Goal: Information Seeking & Learning: Learn about a topic

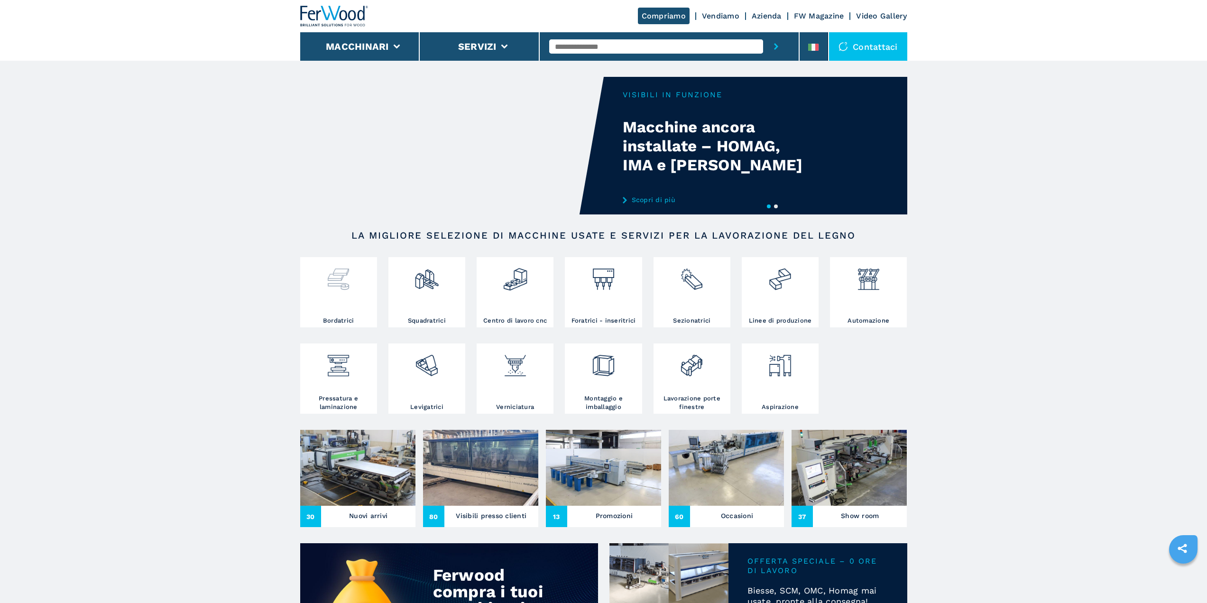
click at [318, 288] on div at bounding box center [339, 276] width 72 height 32
click at [349, 292] on img at bounding box center [338, 276] width 25 height 32
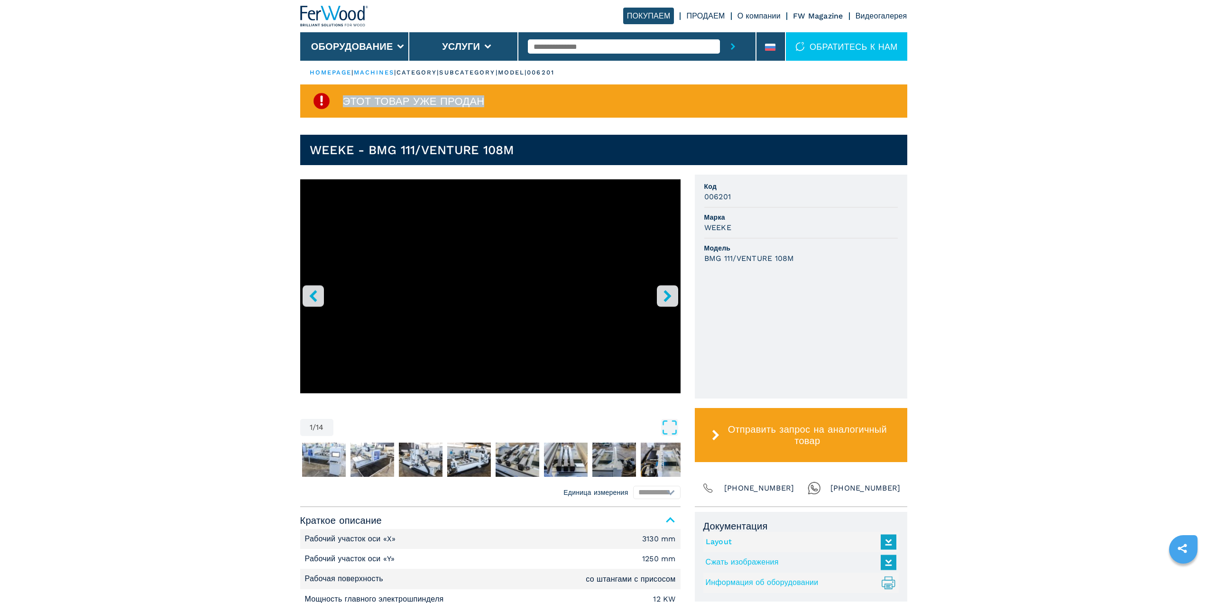
drag, startPoint x: 345, startPoint y: 101, endPoint x: 584, endPoint y: 102, distance: 238.6
click at [578, 102] on div "Этот товар уже продан" at bounding box center [603, 100] width 607 height 33
click at [601, 98] on div "Этот товар уже продан" at bounding box center [603, 100] width 607 height 33
click at [595, 98] on div "Этот товар уже продан" at bounding box center [603, 100] width 607 height 33
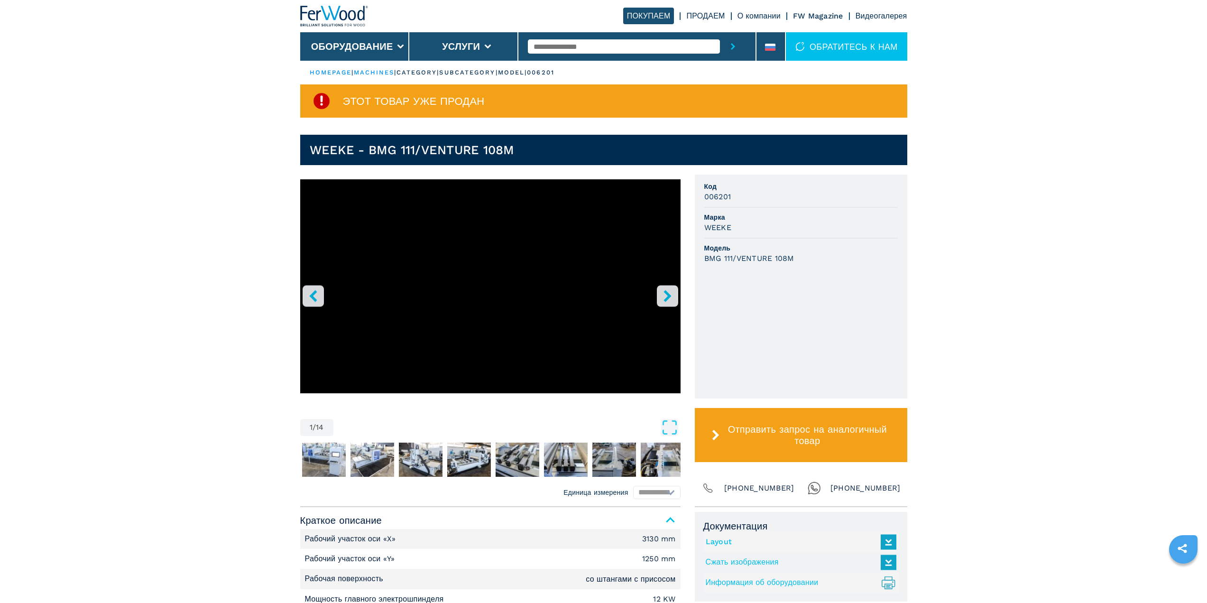
click at [474, 99] on span "Этот товар уже продан" at bounding box center [414, 101] width 142 height 11
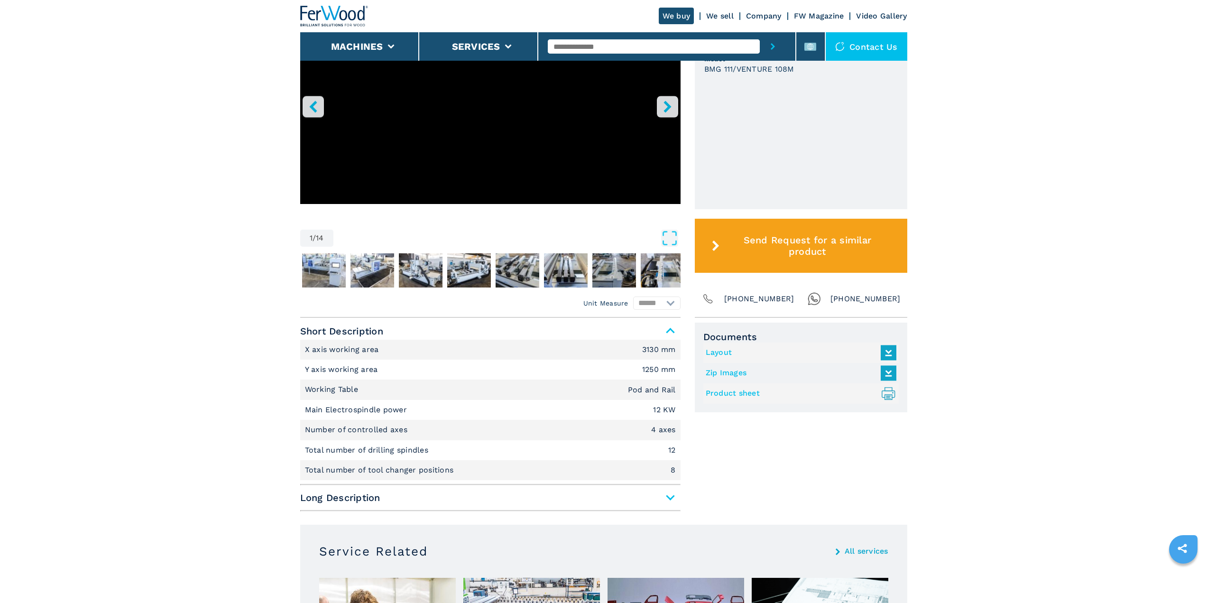
scroll to position [183, 0]
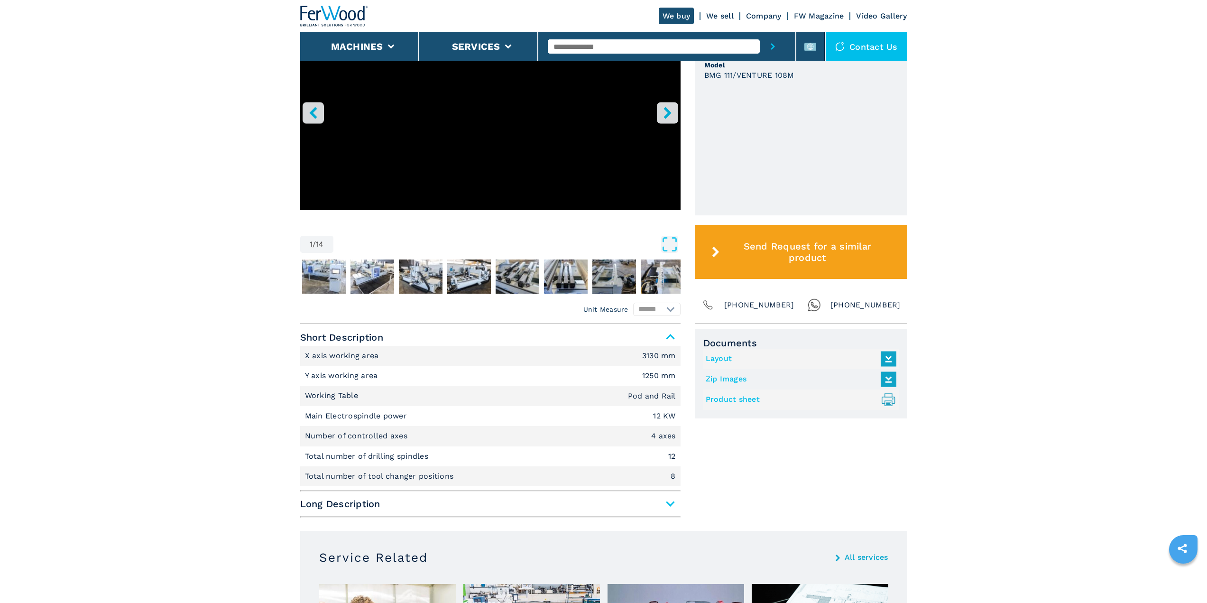
click at [670, 505] on span "Long Description" at bounding box center [490, 503] width 381 height 17
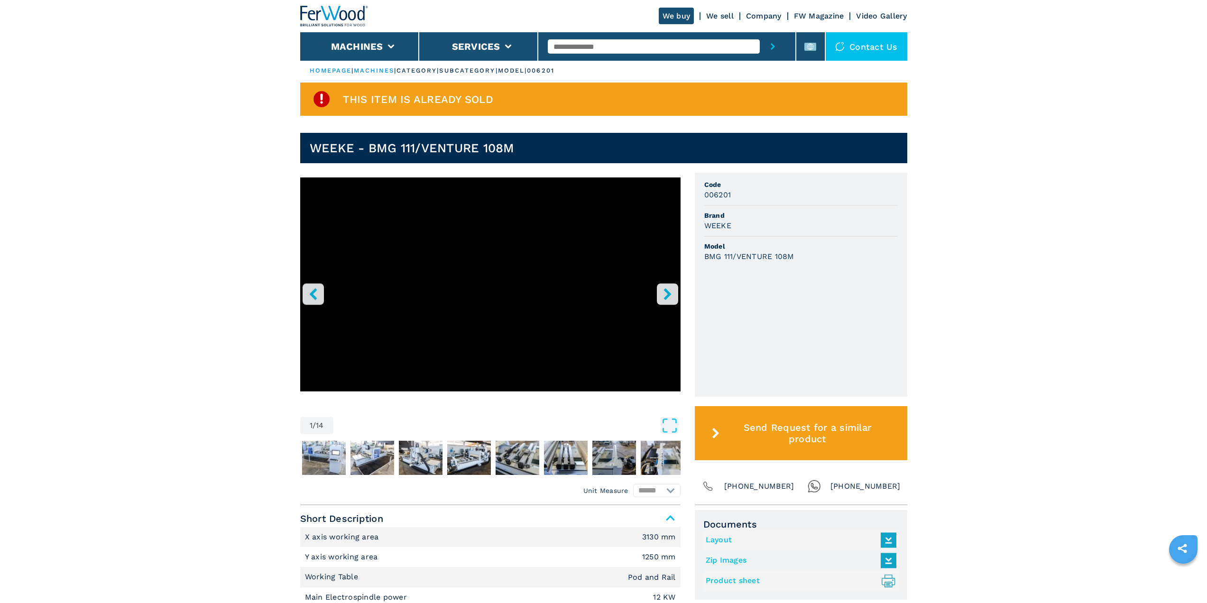
scroll to position [0, 0]
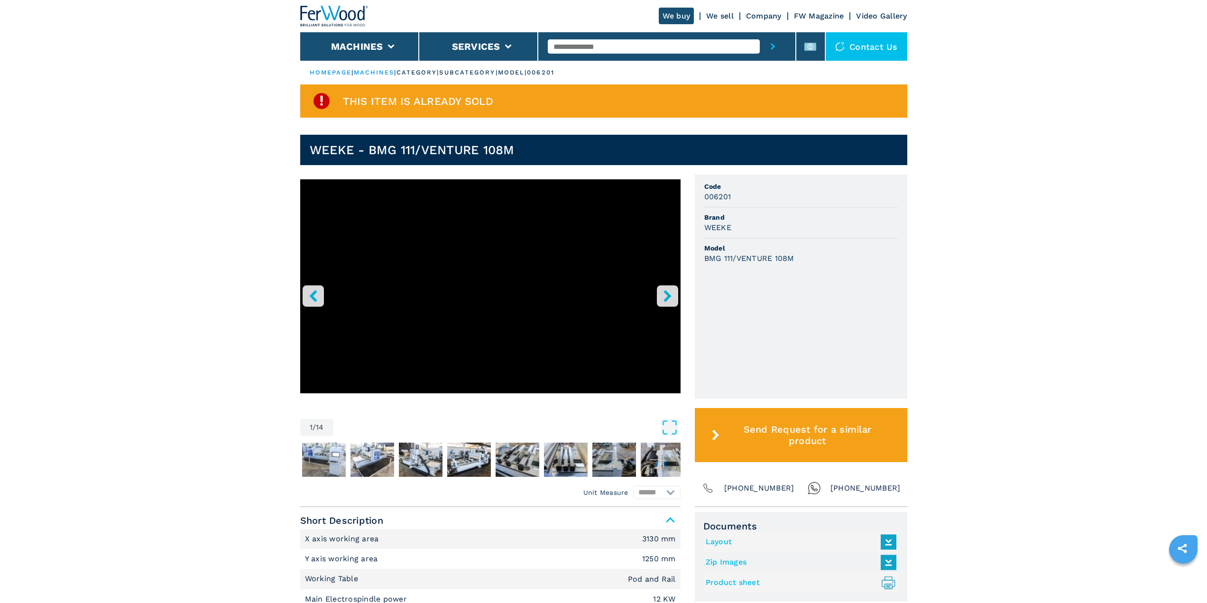
click at [584, 49] on input "text" at bounding box center [654, 46] width 212 height 14
type input "*******"
click at [760, 32] on button "submit-button" at bounding box center [773, 46] width 26 height 28
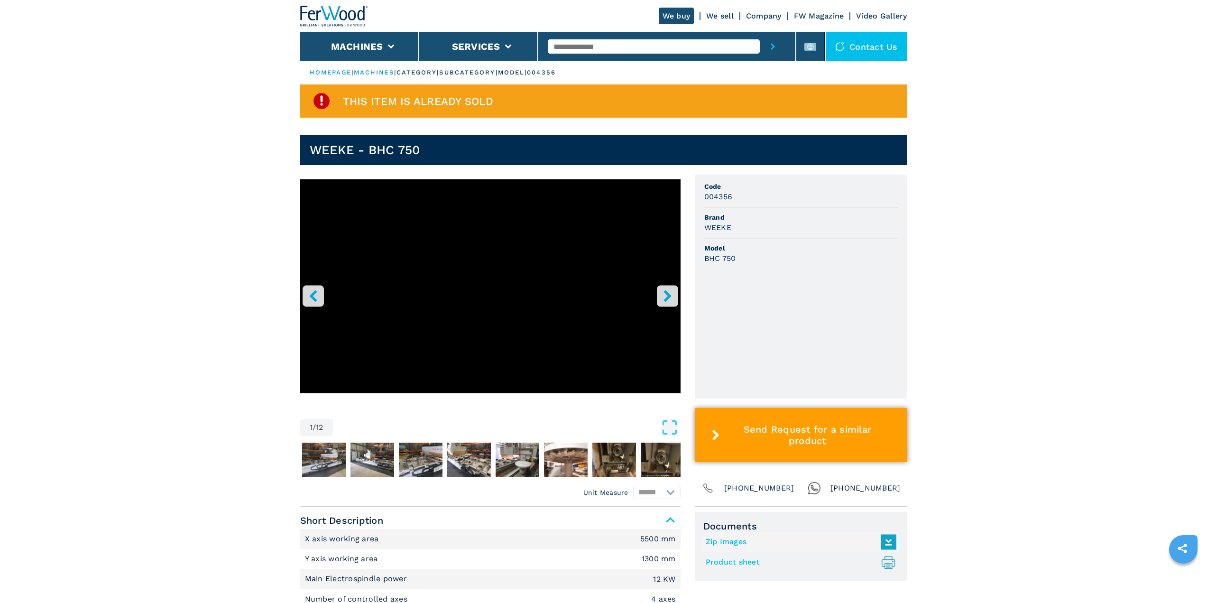
click at [812, 442] on span "Send Request for a similar product" at bounding box center [808, 435] width 168 height 23
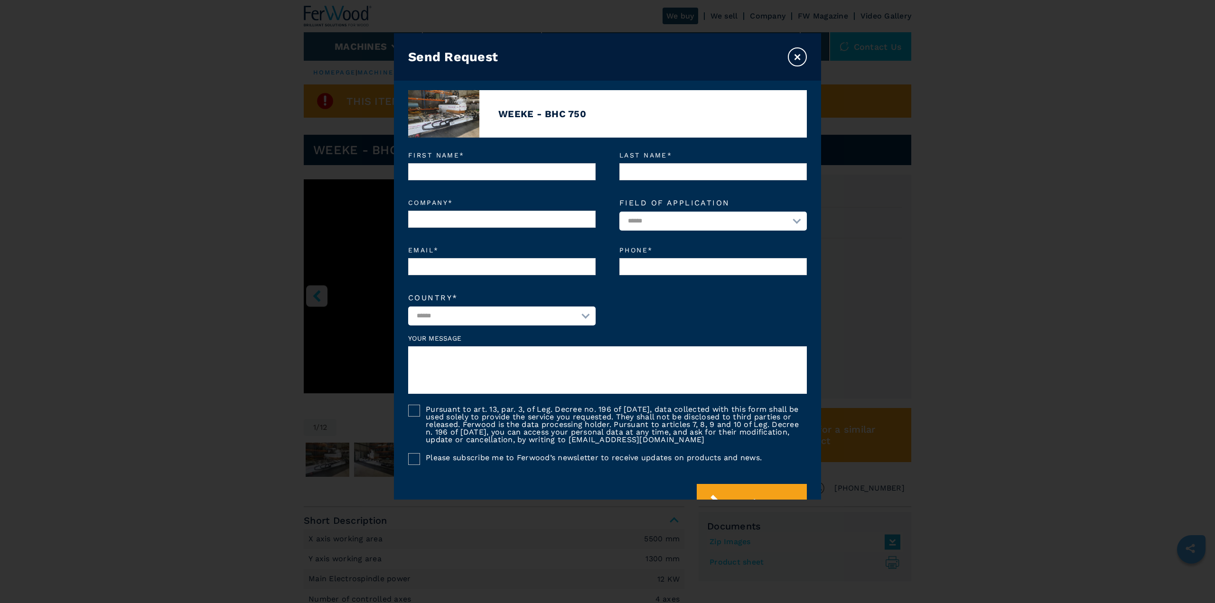
click at [798, 52] on button "×" at bounding box center [797, 56] width 19 height 19
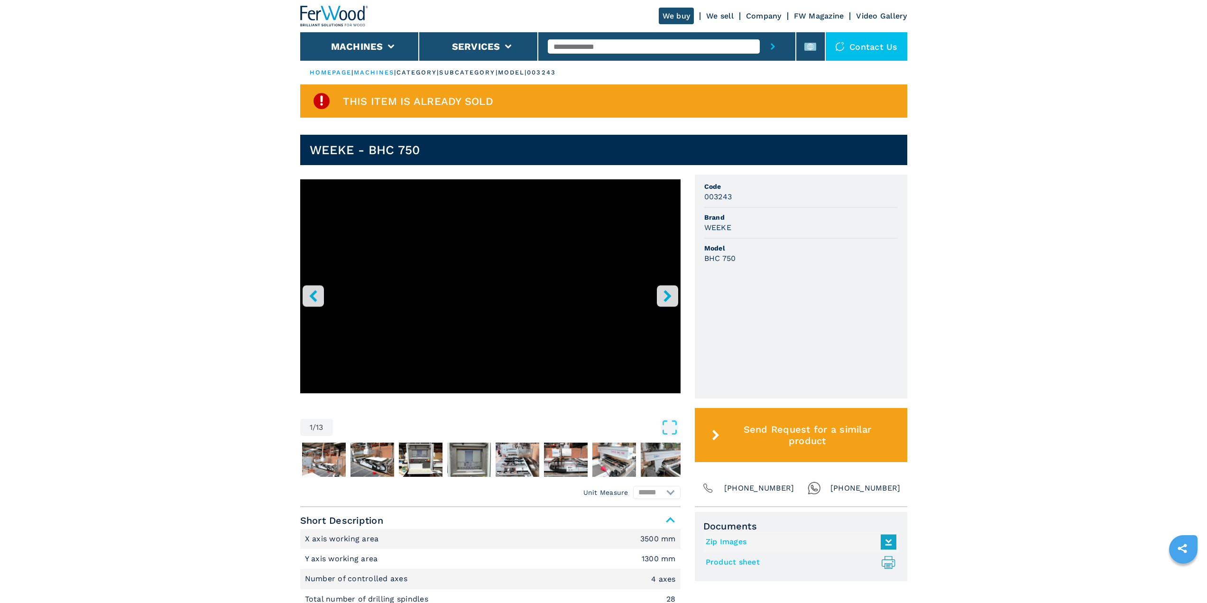
click at [274, 158] on main "HOMEPAGE | machines | category | subcategory | model | 003243 This item is alre…" at bounding box center [603, 586] width 1207 height 1173
drag, startPoint x: 78, startPoint y: 286, endPoint x: 85, endPoint y: 286, distance: 7.6
click at [78, 286] on main "HOMEPAGE | machines | category | subcategory | model | 003243 This item is alre…" at bounding box center [603, 586] width 1207 height 1173
drag, startPoint x: 422, startPoint y: 147, endPoint x: 313, endPoint y: 147, distance: 109.6
click at [313, 147] on header "WEEKE - BHC 750" at bounding box center [603, 150] width 607 height 30
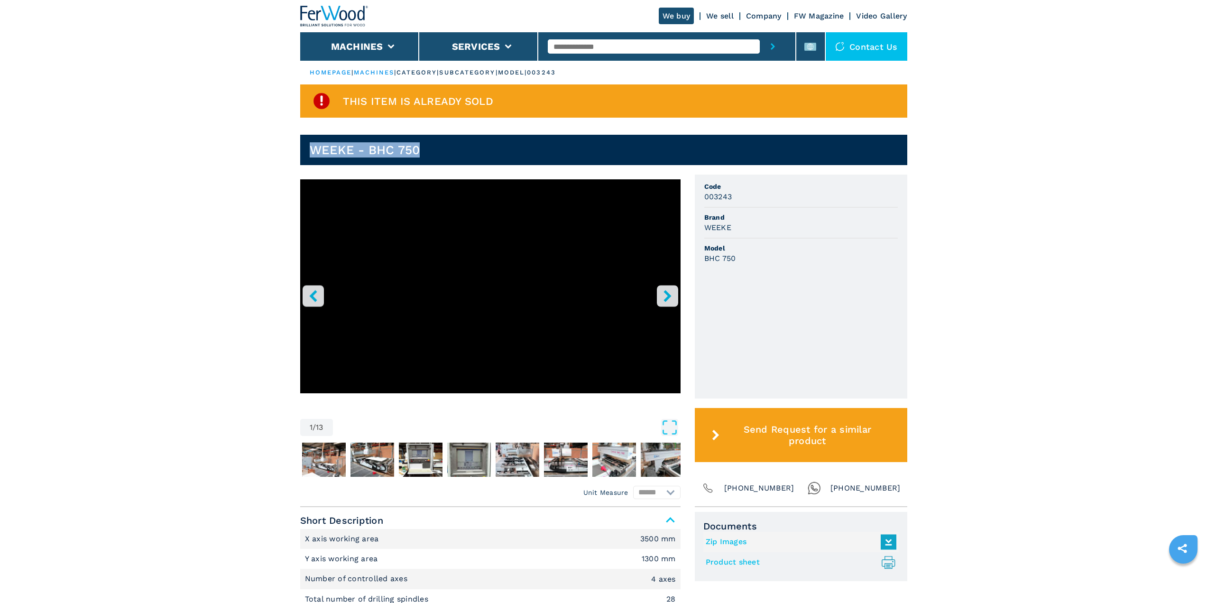
copy h1 "WEEKE - BHC 750"
click at [400, 43] on li "Machines" at bounding box center [359, 46] width 119 height 28
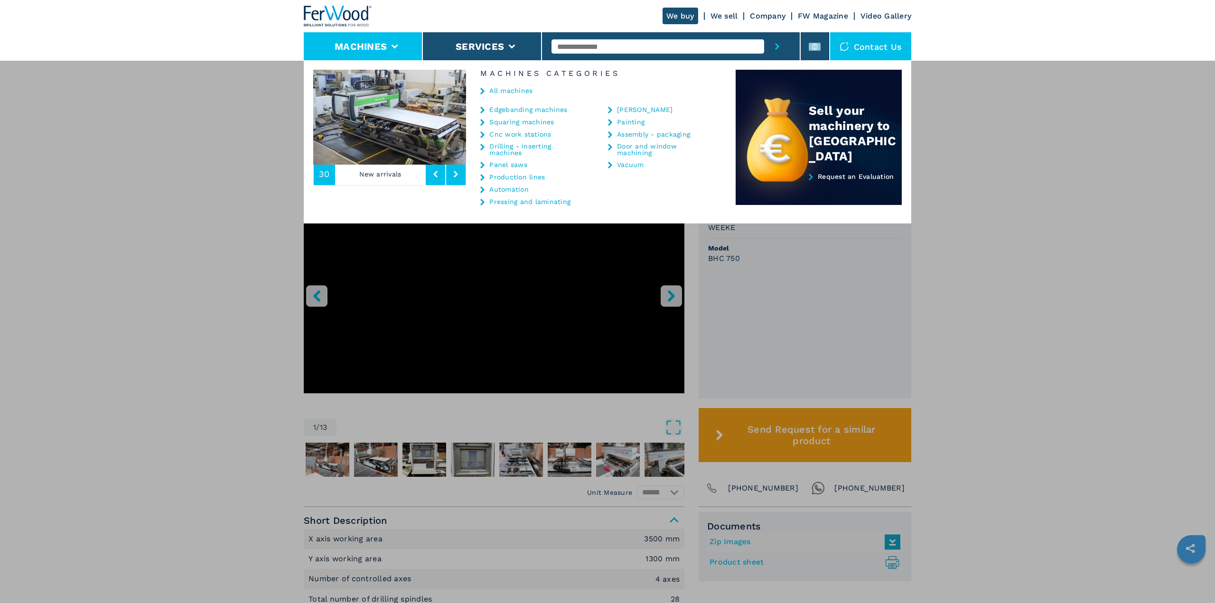
click at [221, 104] on div "**********" at bounding box center [607, 361] width 1215 height 603
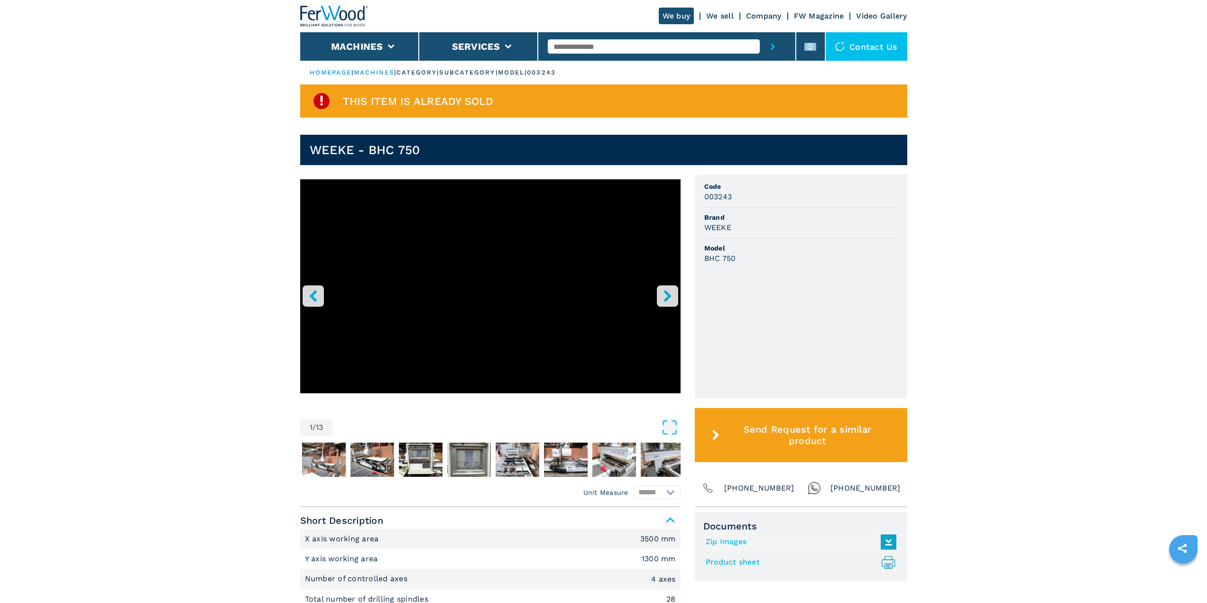
click at [622, 42] on input "text" at bounding box center [654, 46] width 212 height 14
paste input "**********"
type input "**********"
click at [760, 32] on button "submit-button" at bounding box center [773, 46] width 26 height 28
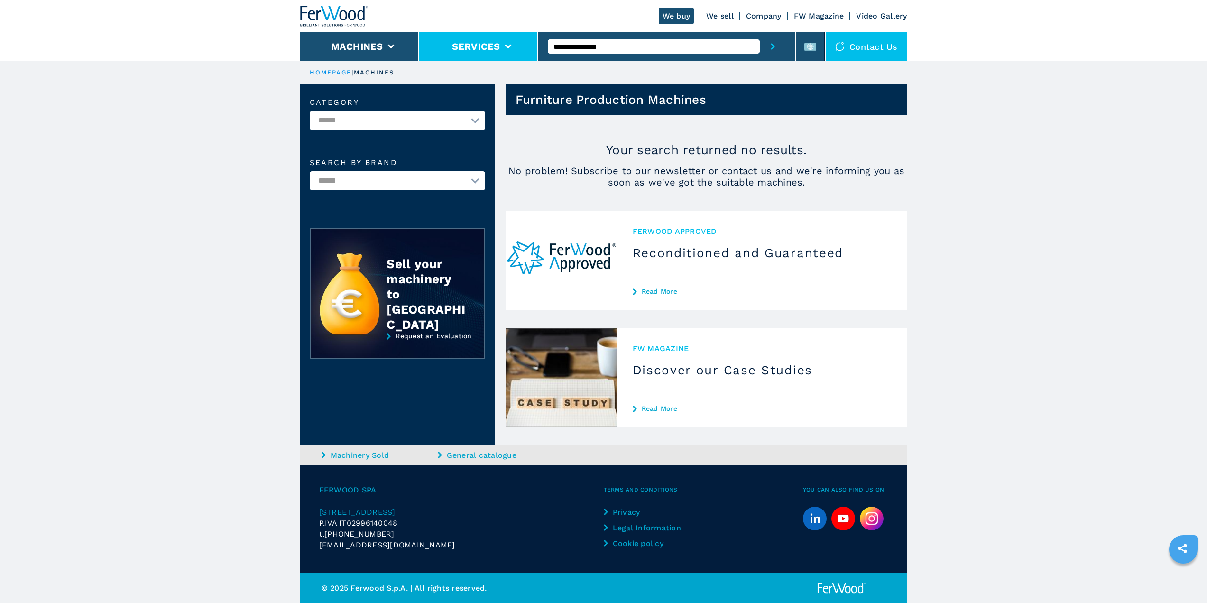
drag, startPoint x: 589, startPoint y: 44, endPoint x: 442, endPoint y: 56, distance: 147.0
click at [442, 56] on div "**********" at bounding box center [603, 30] width 607 height 61
drag, startPoint x: 634, startPoint y: 47, endPoint x: 403, endPoint y: 46, distance: 231.1
click at [403, 46] on div "**********" at bounding box center [603, 30] width 607 height 61
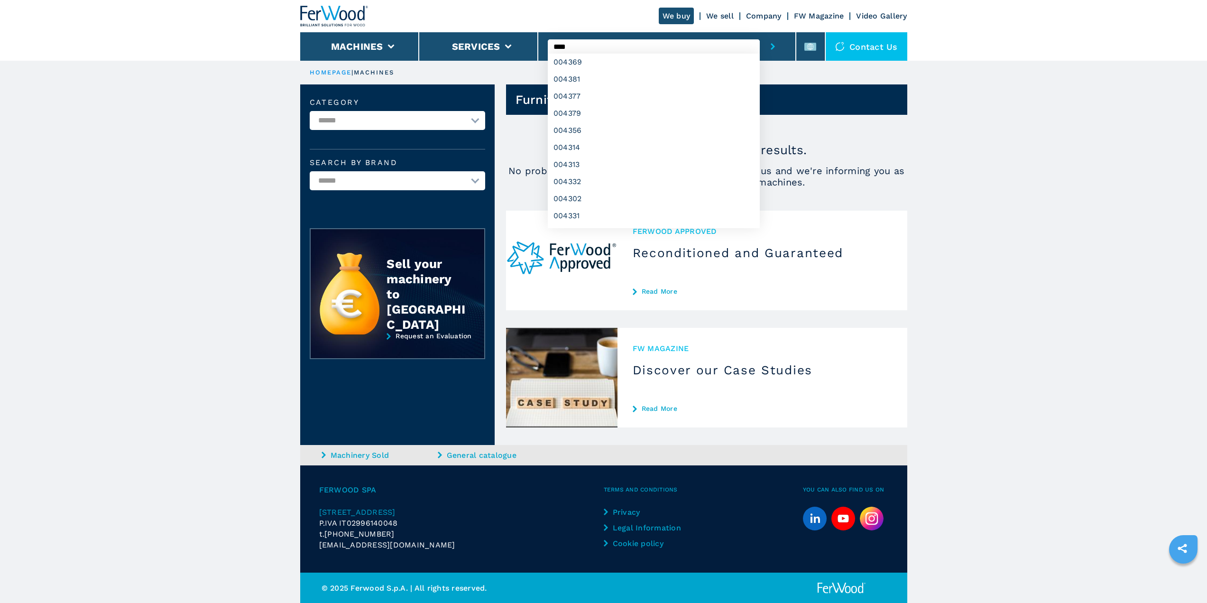
click at [760, 32] on button "submit-button" at bounding box center [773, 46] width 26 height 28
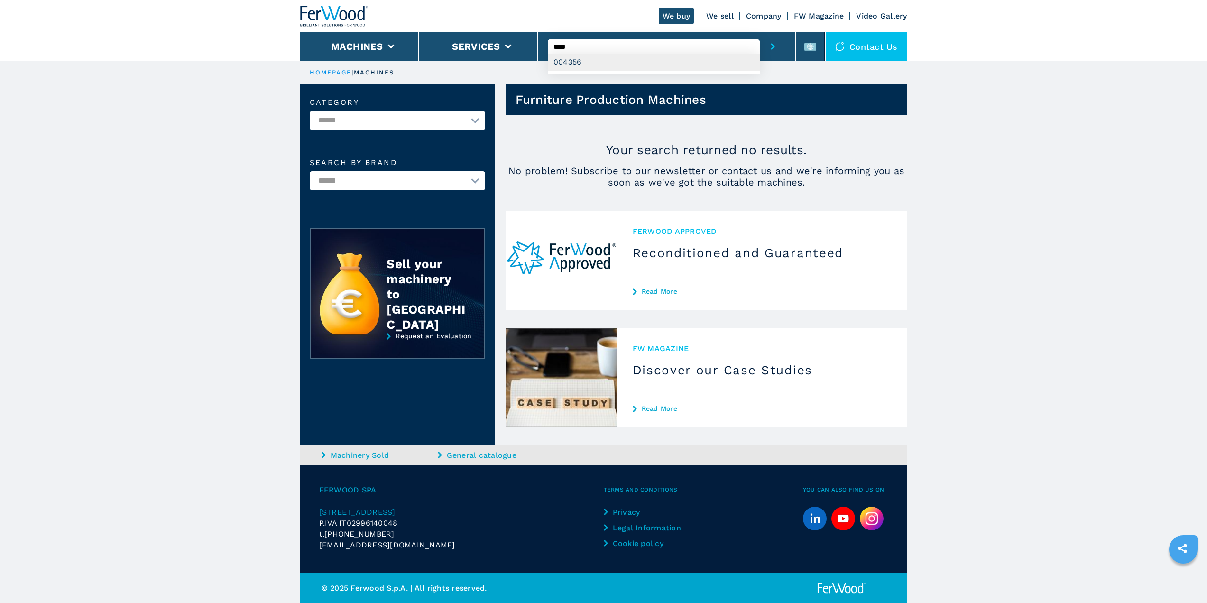
click at [618, 62] on div "004356" at bounding box center [654, 62] width 212 height 17
type input "******"
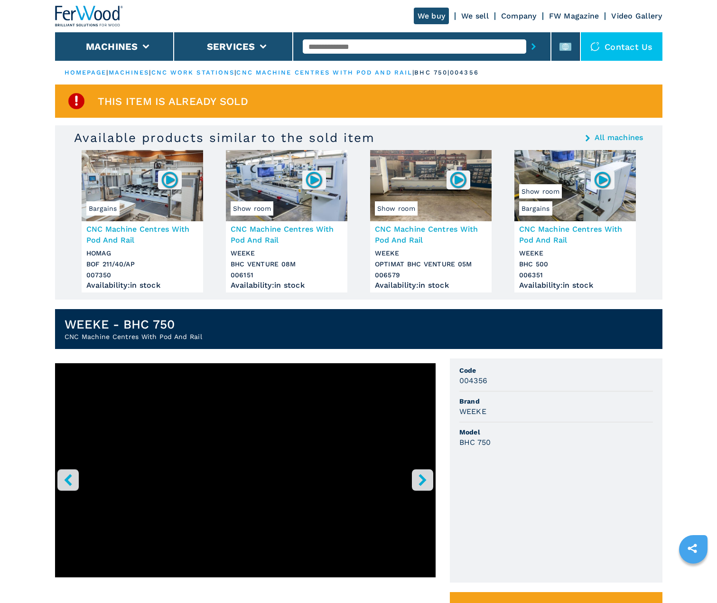
click at [98, 14] on img at bounding box center [89, 16] width 68 height 21
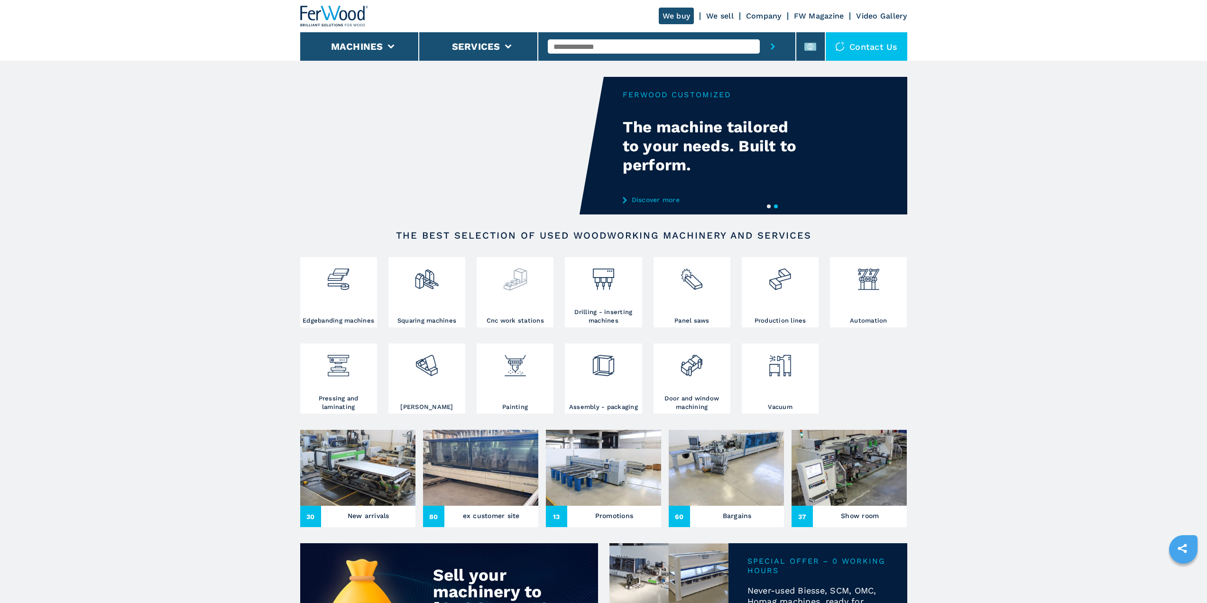
scroll to position [95, 0]
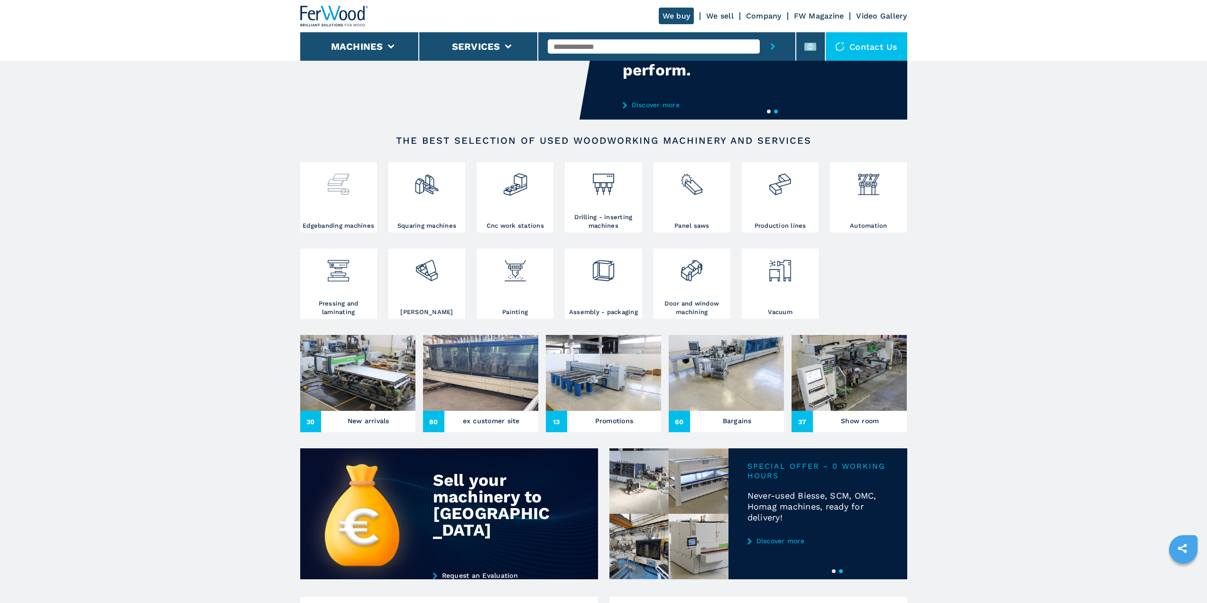
click at [330, 197] on img at bounding box center [338, 181] width 25 height 32
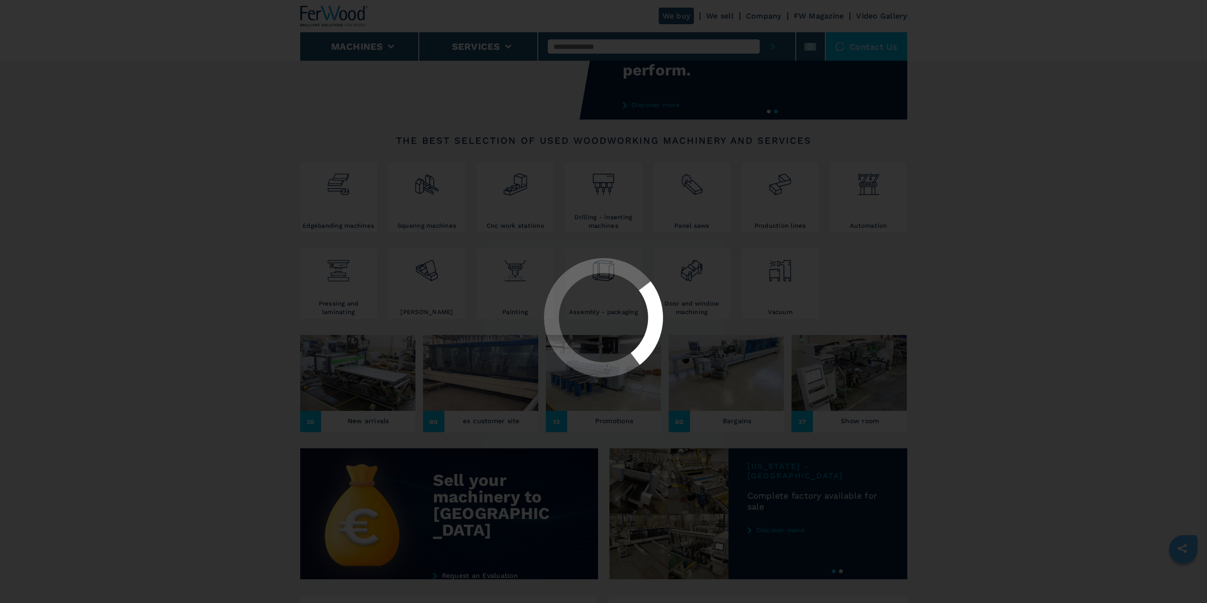
select select "**********"
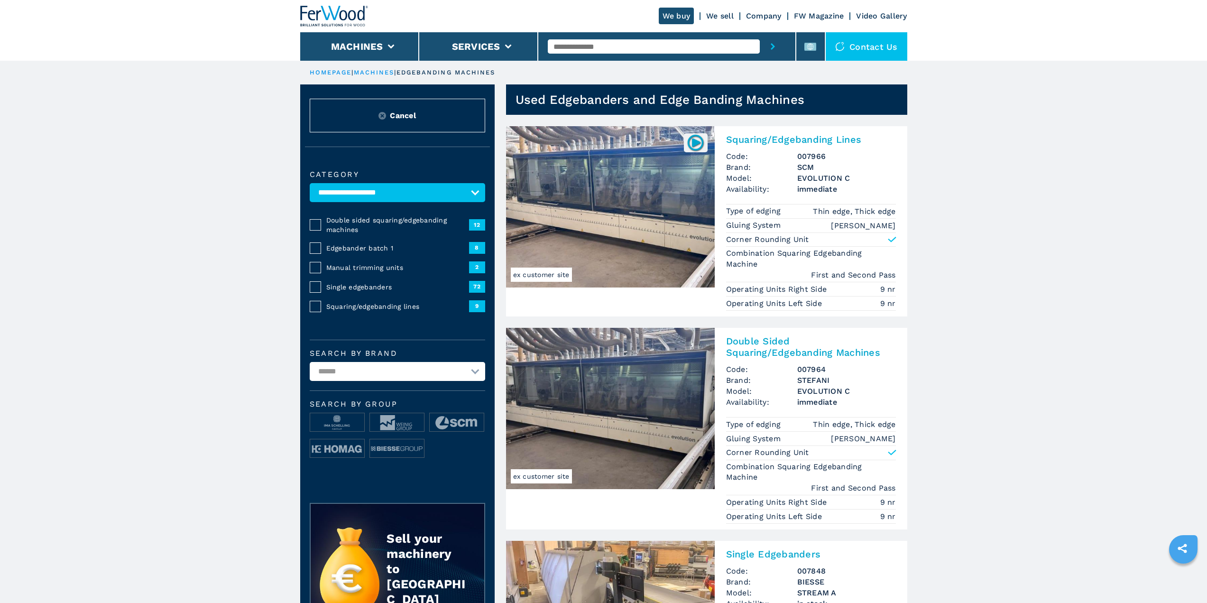
click at [690, 141] on img at bounding box center [696, 142] width 19 height 19
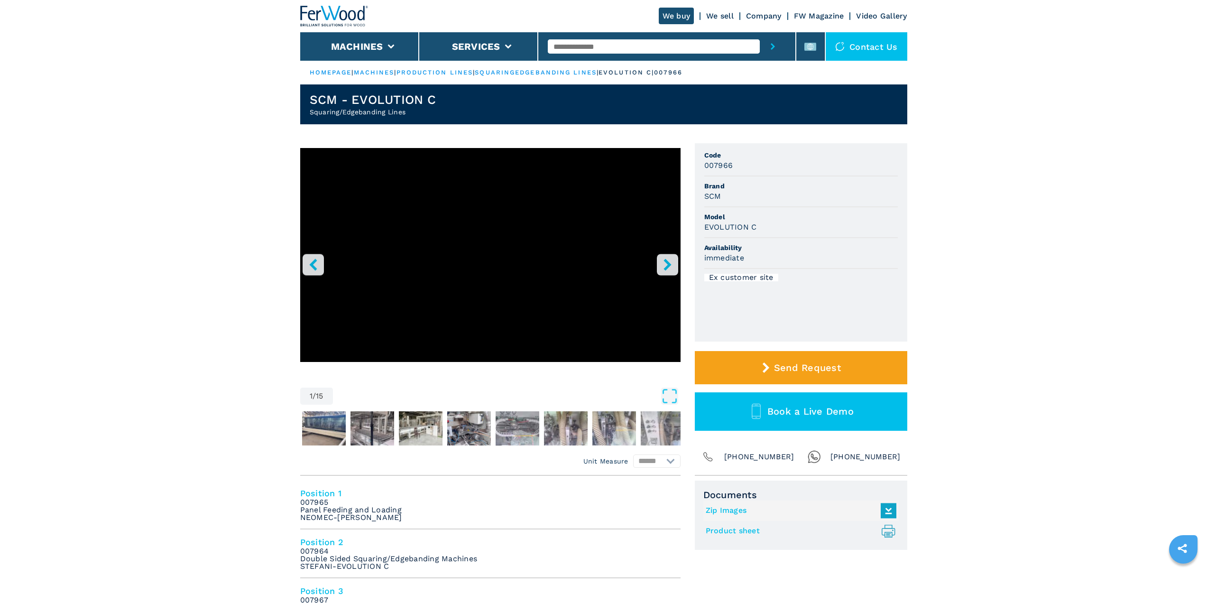
select select "**********"
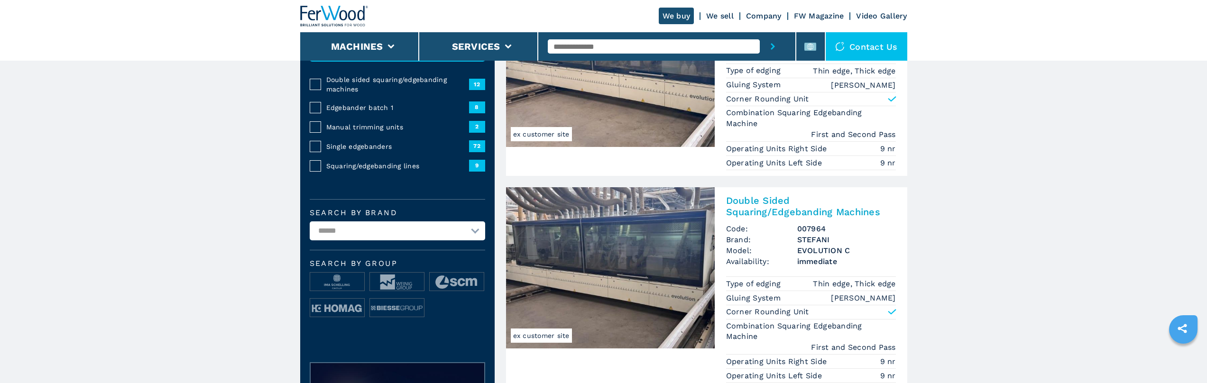
scroll to position [142, 0]
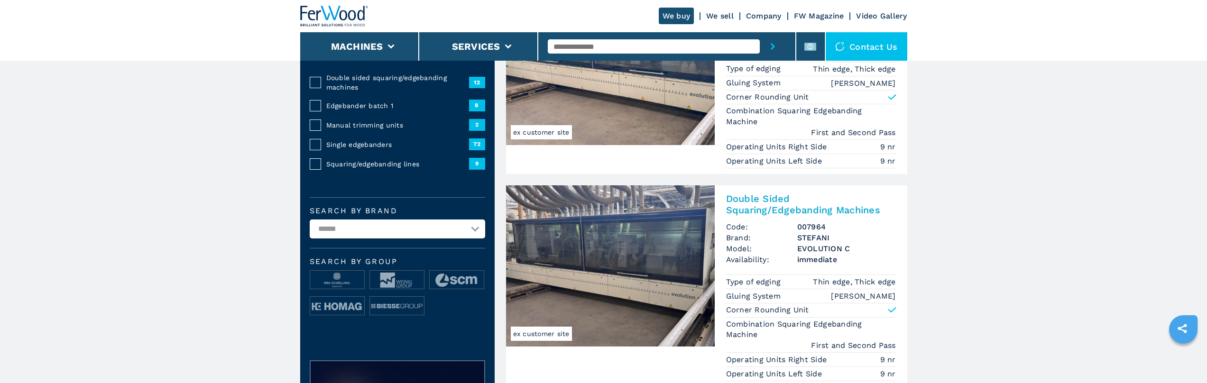
click at [716, 197] on h2 "Double Sided Squaring/Edgebanding Machines" at bounding box center [811, 204] width 170 height 23
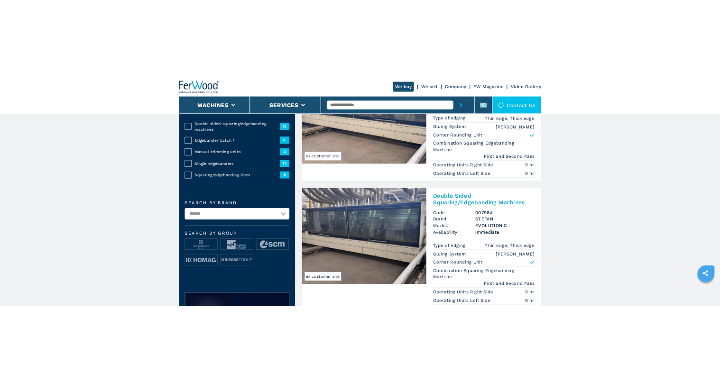
scroll to position [0, 0]
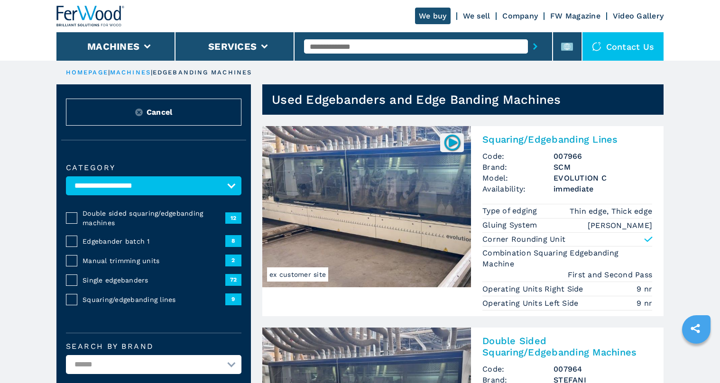
click at [355, 17] on div "We buy We sell Company FW Magazine Video Gallery" at bounding box center [359, 16] width 607 height 32
drag, startPoint x: 562, startPoint y: 0, endPoint x: 704, endPoint y: 21, distance: 142.9
click at [704, 21] on header "We buy We sell Company FW Magazine Video Gallery Machines Services Contact us" at bounding box center [360, 30] width 720 height 61
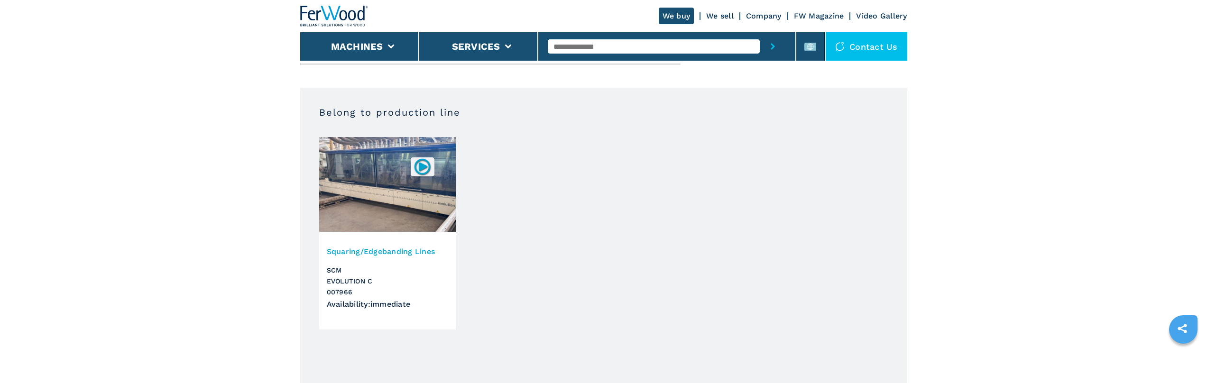
scroll to position [569, 0]
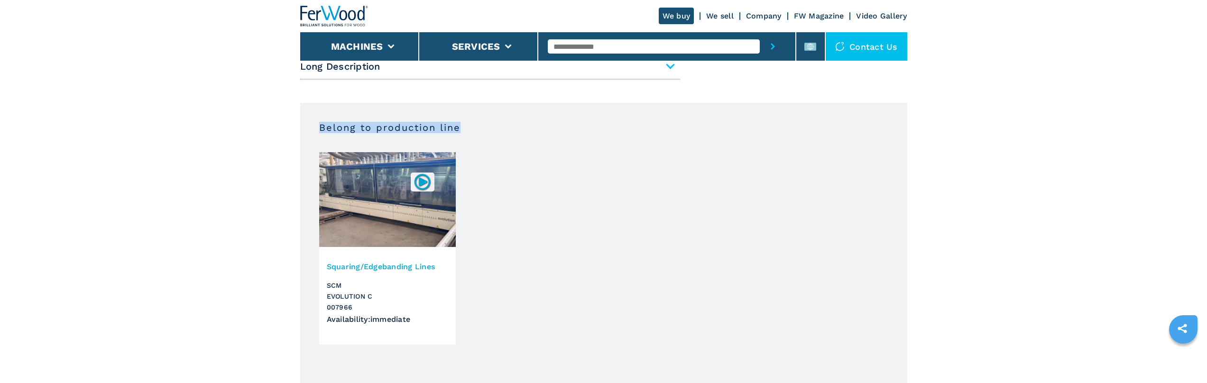
drag, startPoint x: 316, startPoint y: 131, endPoint x: 500, endPoint y: 130, distance: 183.6
click at [500, 130] on section "Belong to production line Squaring/Edgebanding Lines SCM EVOLUTION C 007966 Ava…" at bounding box center [603, 240] width 607 height 275
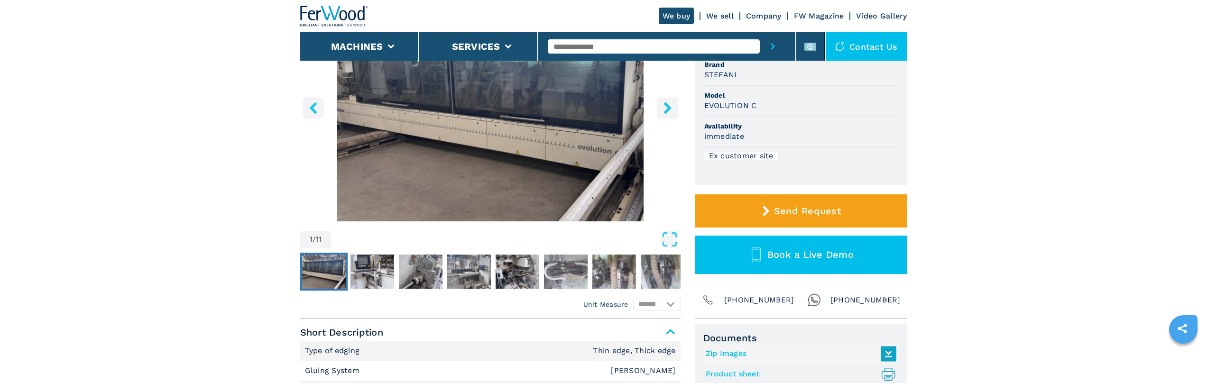
scroll to position [142, 0]
